Goal: Task Accomplishment & Management: Use online tool/utility

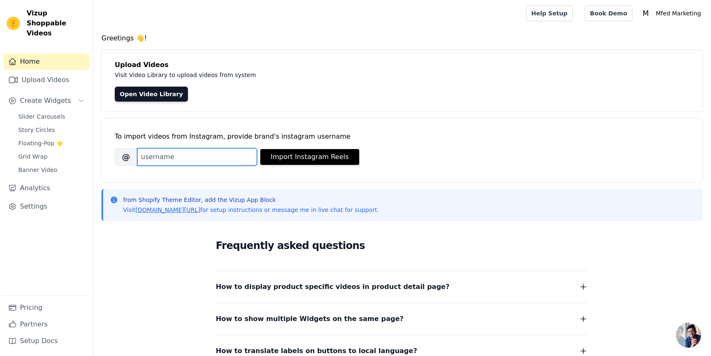
click at [235, 158] on input "Brand's Instagram Username" at bounding box center [197, 156] width 120 height 17
type input "mfedmarketing"
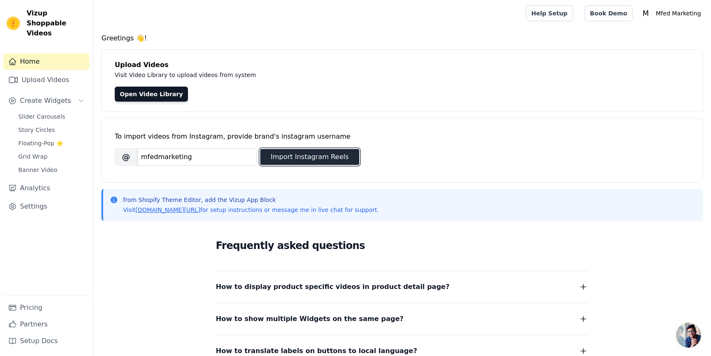
click at [330, 157] on button "Import Instagram Reels" at bounding box center [309, 157] width 99 height 16
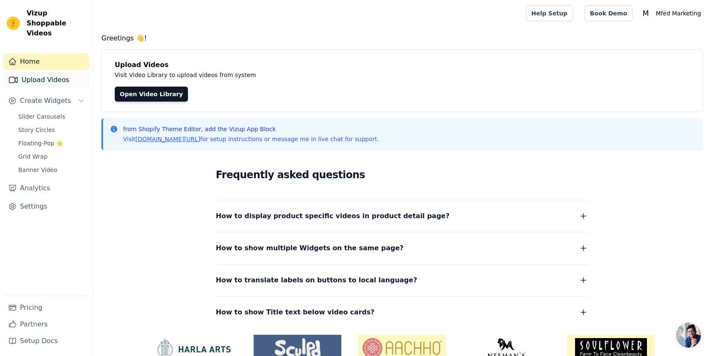
click at [39, 75] on link "Upload Videos" at bounding box center [46, 80] width 86 height 17
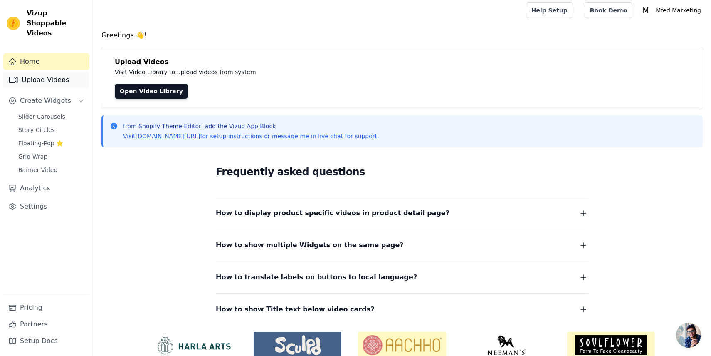
scroll to position [4, 0]
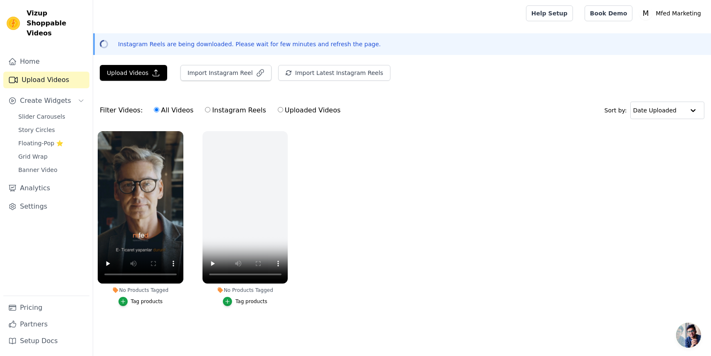
click at [286, 110] on label "Uploaded Videos" at bounding box center [310, 110] width 64 height 11
click at [283, 110] on input "Uploaded Videos" at bounding box center [280, 109] width 5 height 5
radio input "true"
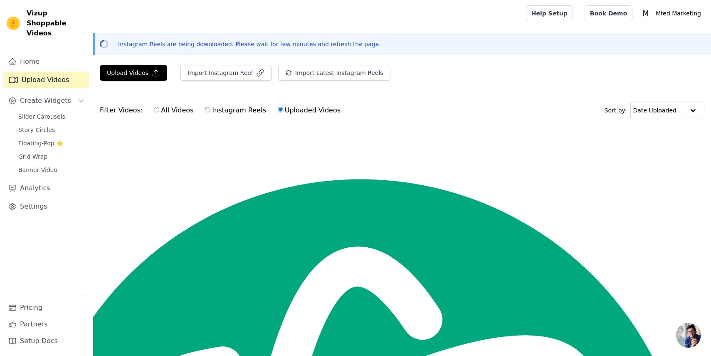
click at [198, 113] on div "All Videos Instagram Reels Uploaded Videos" at bounding box center [247, 110] width 196 height 19
click at [205, 108] on input "Instagram Reels" at bounding box center [207, 109] width 5 height 5
radio input "true"
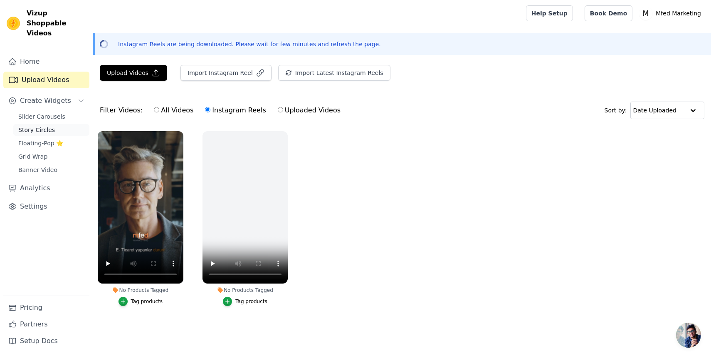
click at [55, 124] on link "Story Circles" at bounding box center [51, 130] width 76 height 12
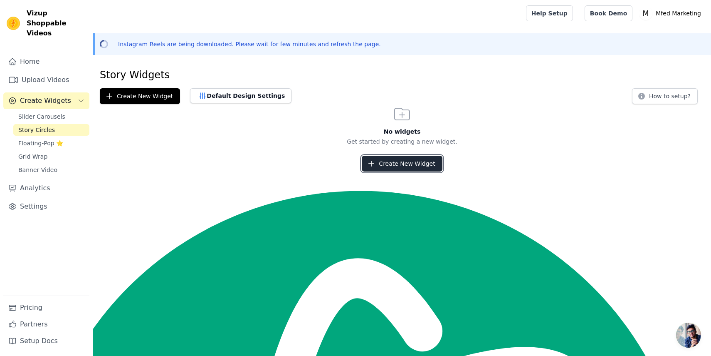
click at [388, 158] on button "Create New Widget" at bounding box center [402, 164] width 80 height 16
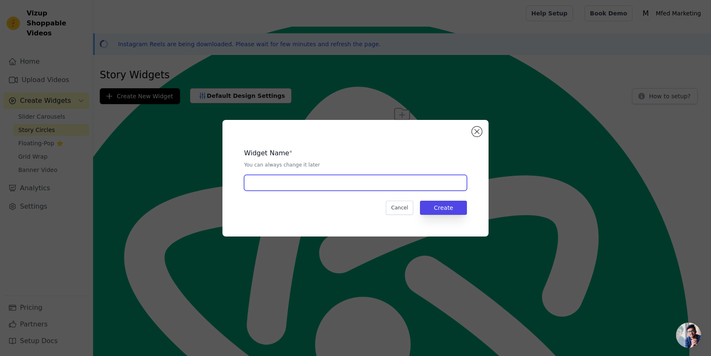
click at [312, 183] on input "text" at bounding box center [355, 183] width 223 height 16
type input "Story"
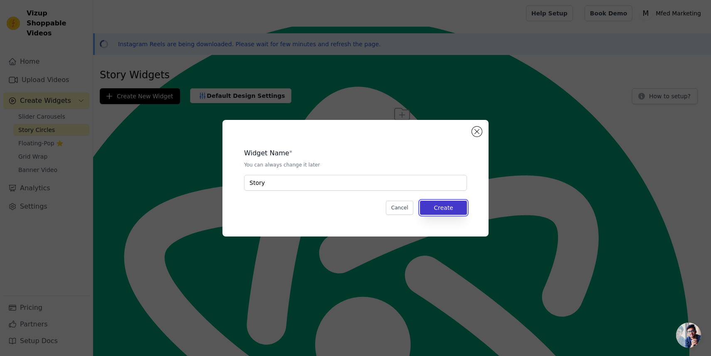
click at [437, 206] on button "Create" at bounding box center [443, 208] width 47 height 14
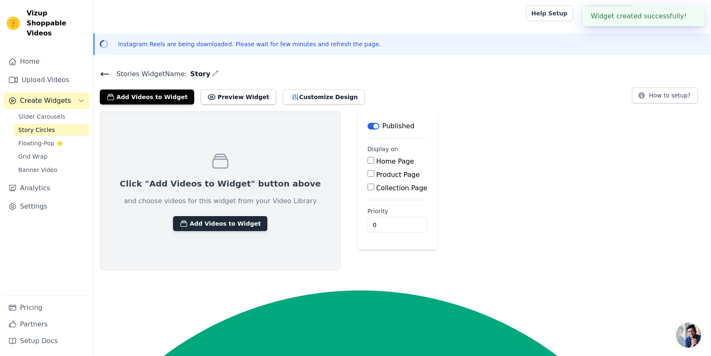
click at [224, 227] on button "Add Videos to Widget" at bounding box center [220, 223] width 94 height 15
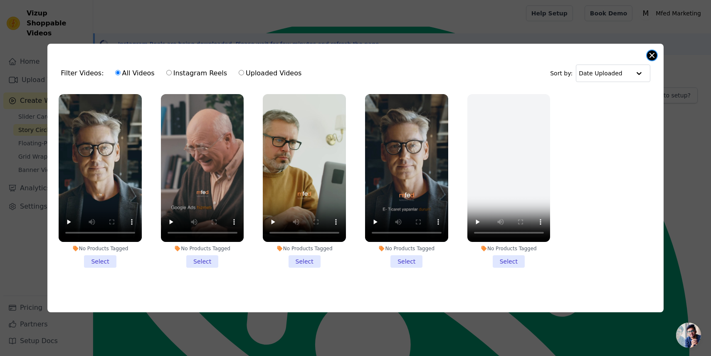
click at [649, 57] on button "Close modal" at bounding box center [652, 55] width 10 height 10
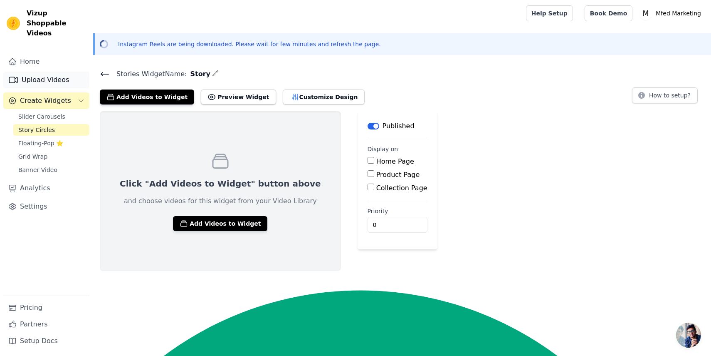
click at [39, 72] on link "Upload Videos" at bounding box center [46, 80] width 86 height 17
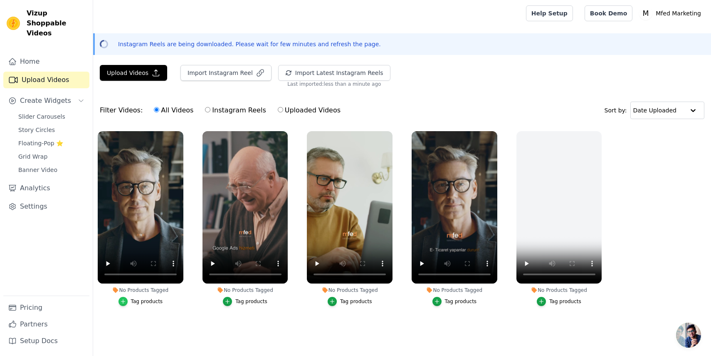
click at [125, 297] on div "button" at bounding box center [123, 301] width 9 height 9
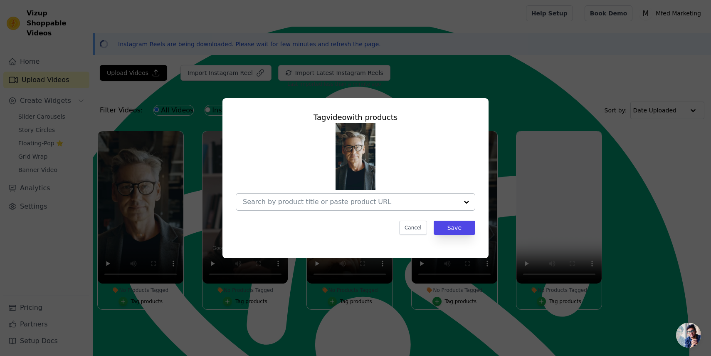
click at [425, 197] on div at bounding box center [351, 201] width 216 height 17
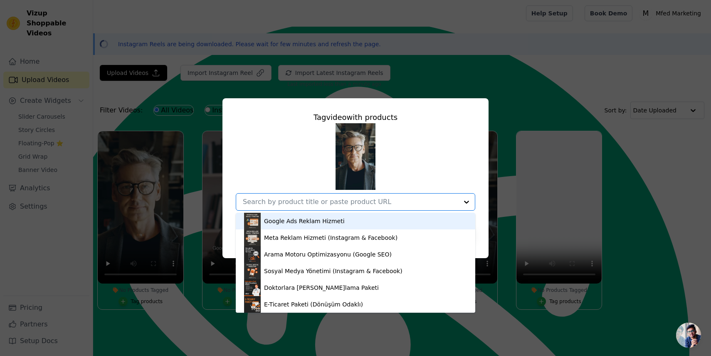
click at [429, 164] on div "Google Ads Reklam Hizmeti Meta Reklam Hizmeti (Instagram & Facebook) Arama Moto…" at bounding box center [356, 166] width 240 height 87
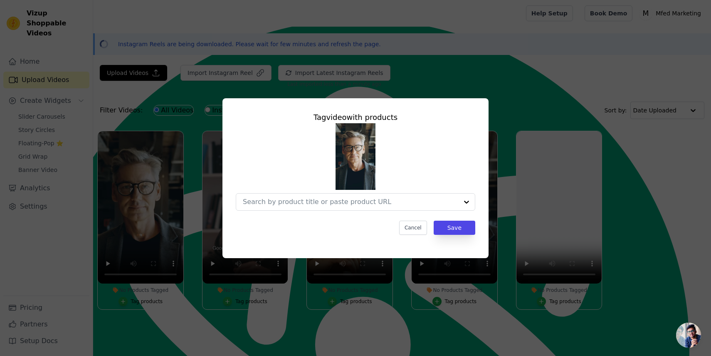
click at [369, 159] on img at bounding box center [356, 156] width 40 height 67
click at [404, 226] on button "Cancel" at bounding box center [413, 228] width 28 height 14
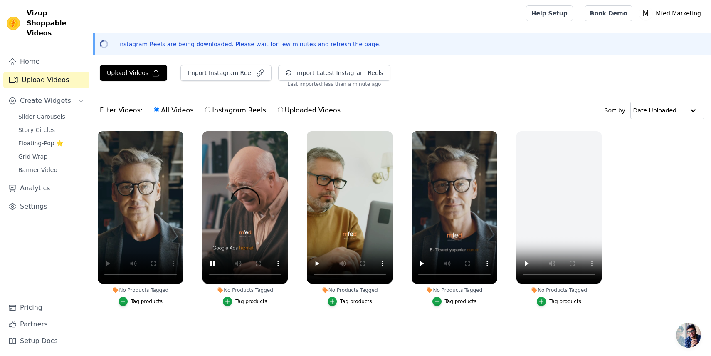
click at [233, 297] on button "Tag products" at bounding box center [245, 301] width 45 height 9
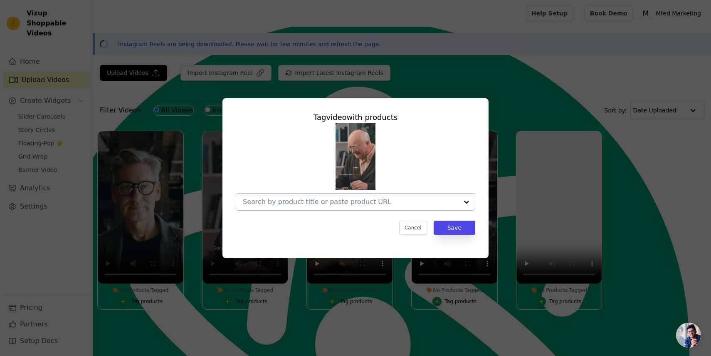
click at [370, 202] on input "No Products Tagged Tag video with products Cancel Save Tag products" at bounding box center [351, 202] width 216 height 8
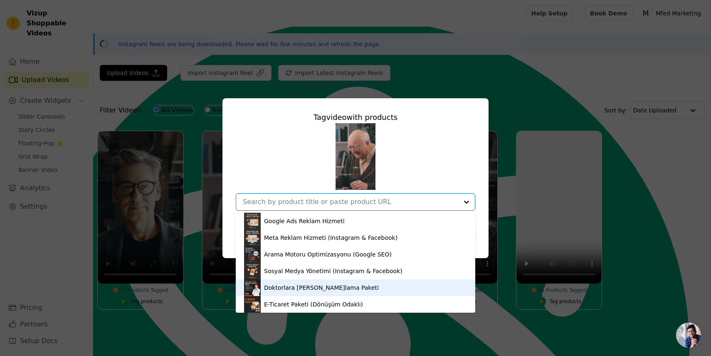
click at [309, 288] on div "Doktorlara [PERSON_NAME]lama Paketi" at bounding box center [321, 287] width 115 height 8
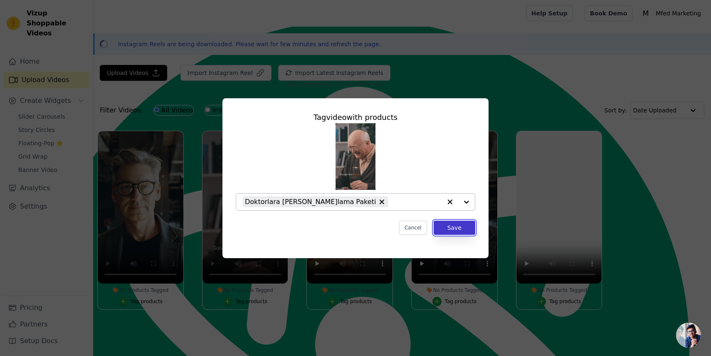
click at [457, 228] on button "Save" at bounding box center [455, 228] width 42 height 14
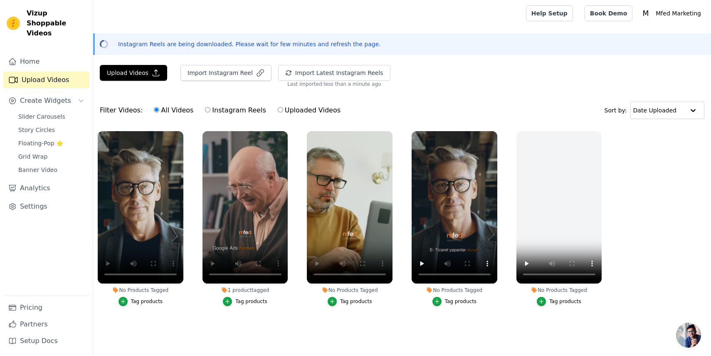
click at [338, 301] on button "Tag products" at bounding box center [350, 301] width 45 height 9
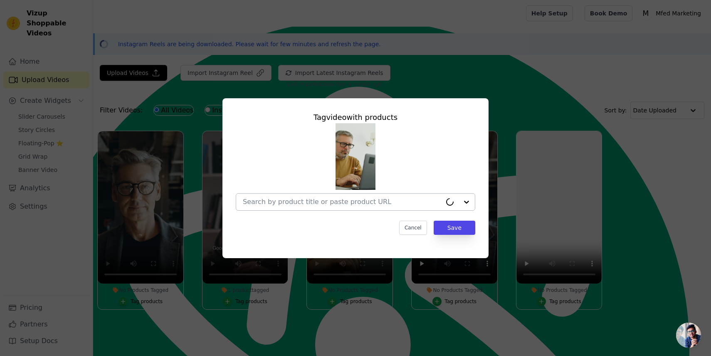
click at [395, 198] on input "No Products Tagged Tag video with products Cancel Save Tag products" at bounding box center [342, 202] width 199 height 8
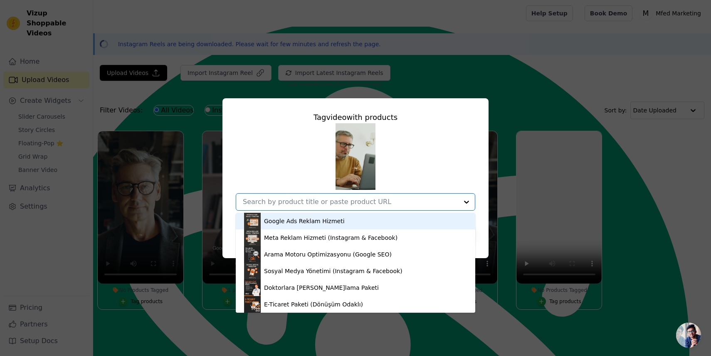
click at [315, 225] on div "Google Ads Reklam Hizmeti" at bounding box center [304, 221] width 81 height 8
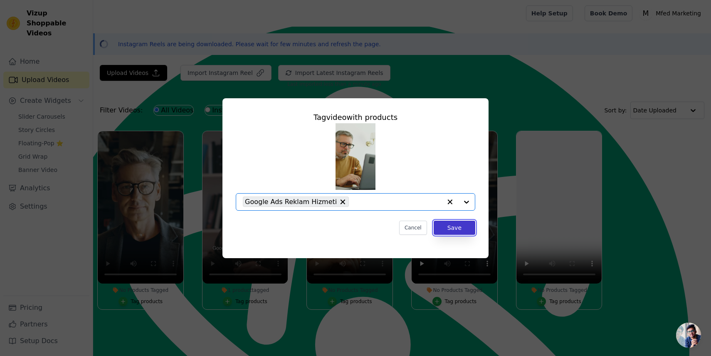
click at [439, 225] on button "Save" at bounding box center [455, 228] width 42 height 14
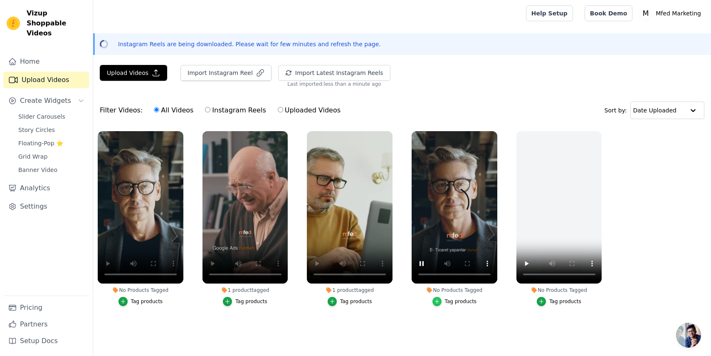
click at [435, 300] on icon "button" at bounding box center [437, 301] width 6 height 6
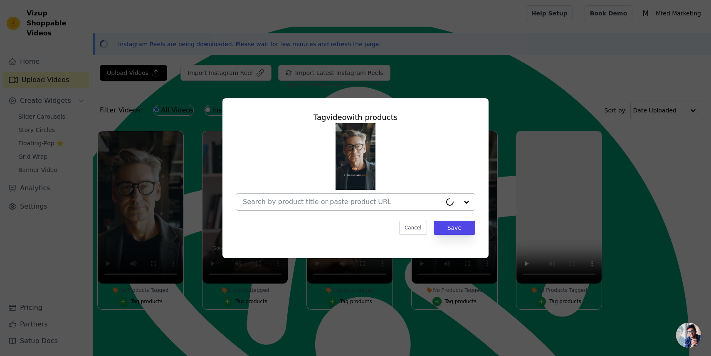
click at [374, 204] on input "No Products Tagged Tag video with products Cancel Save Tag products" at bounding box center [342, 202] width 199 height 8
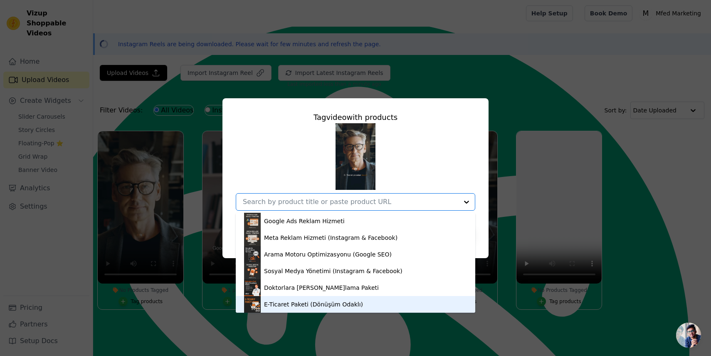
click at [322, 302] on div "E-Ticaret Paketi (Dönüşüm Odaklı)" at bounding box center [313, 304] width 99 height 8
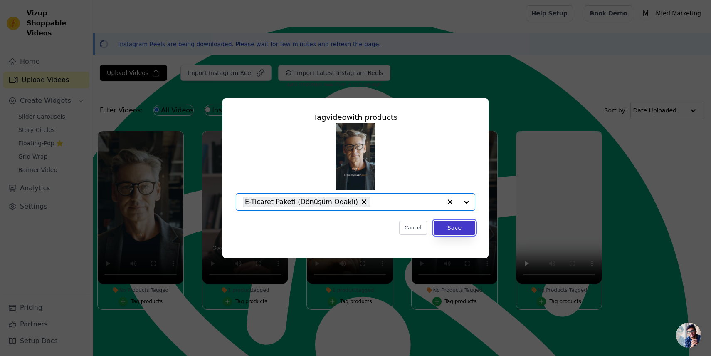
click at [453, 227] on button "Save" at bounding box center [455, 228] width 42 height 14
